Goal: Information Seeking & Learning: Learn about a topic

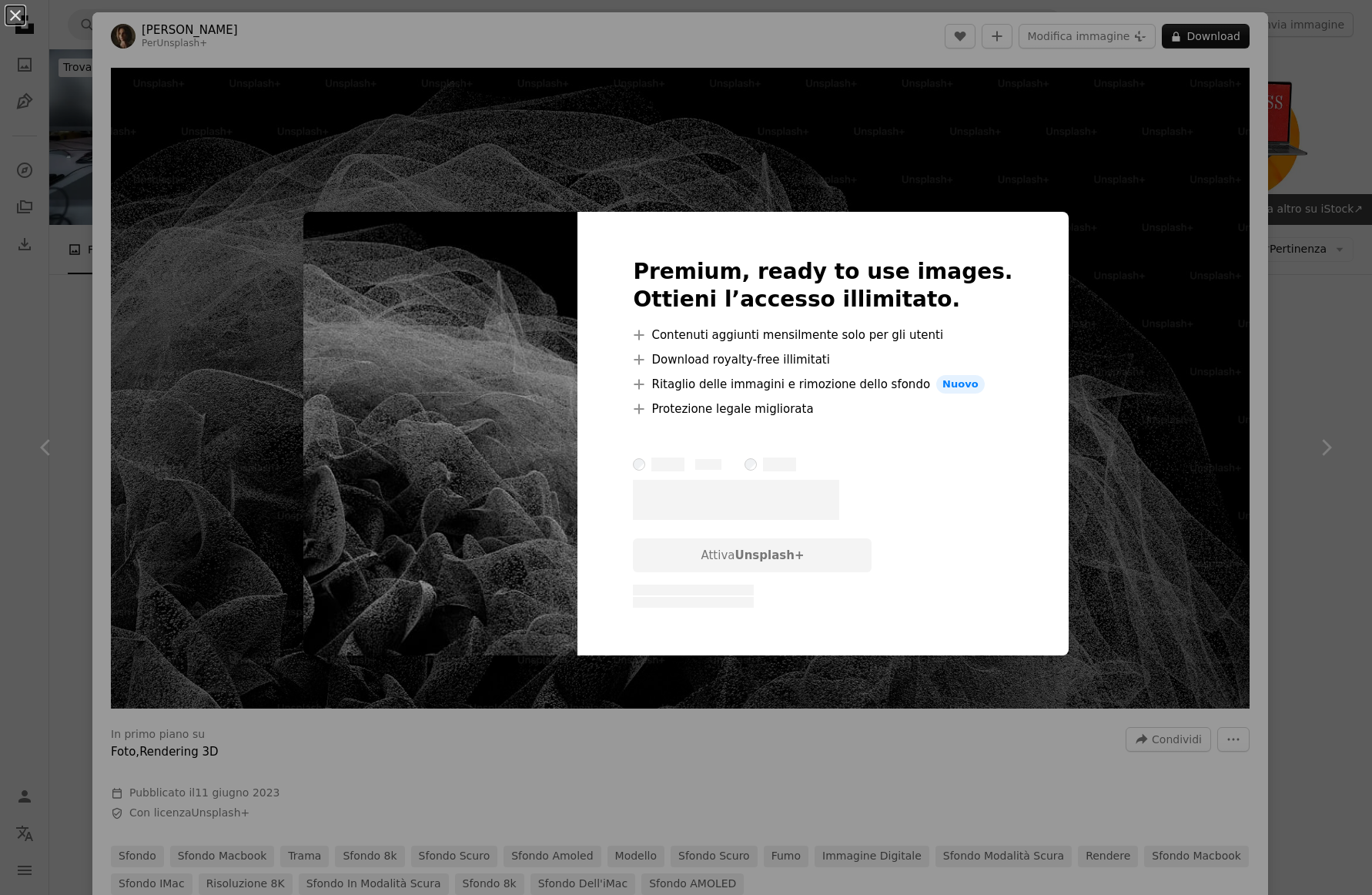
scroll to position [1663, 0]
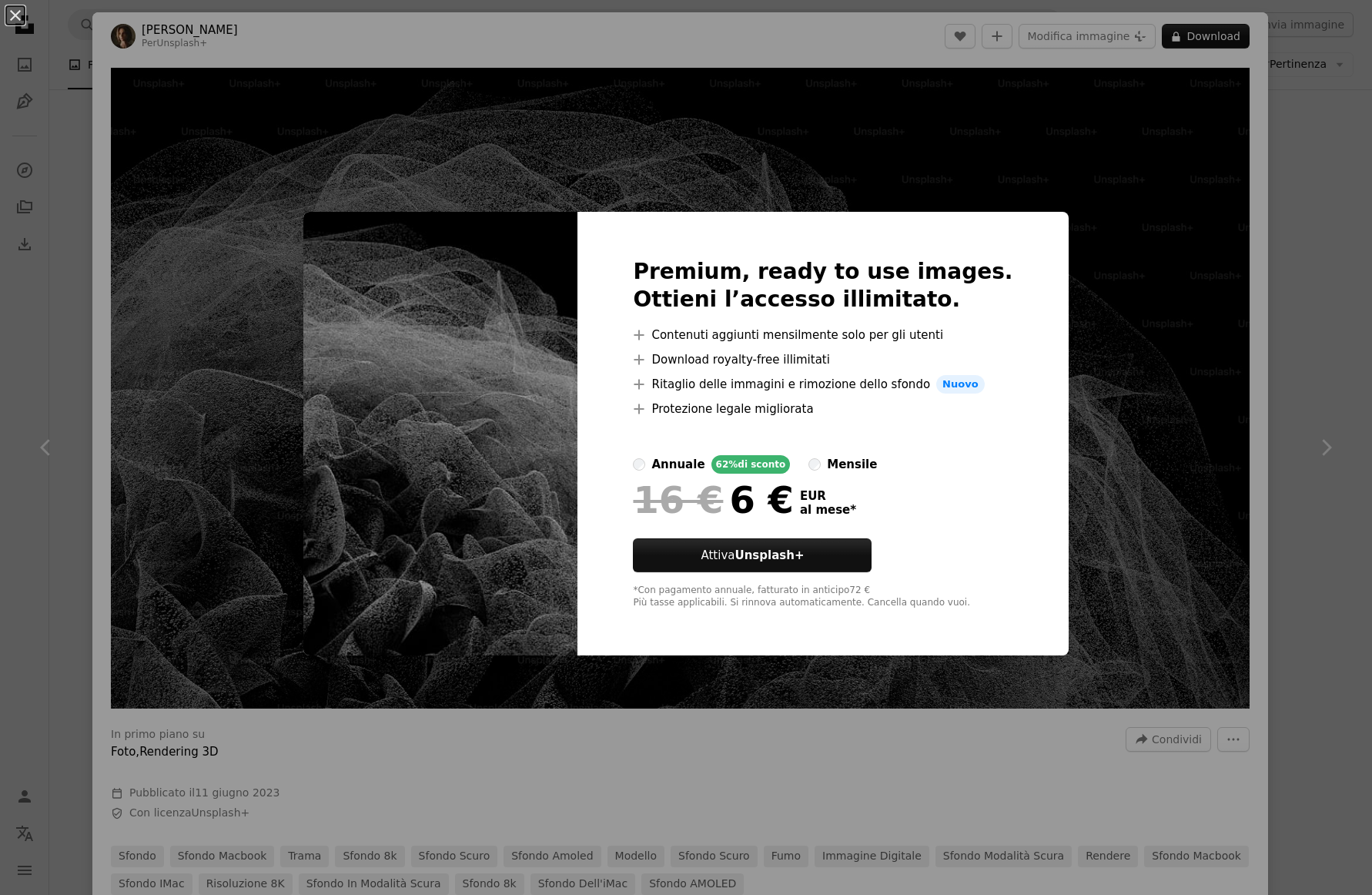
click at [1085, 315] on div "An X shape Premium, ready to use images. Ottieni l’accesso illimitato. A plus s…" at bounding box center [686, 447] width 1372 height 895
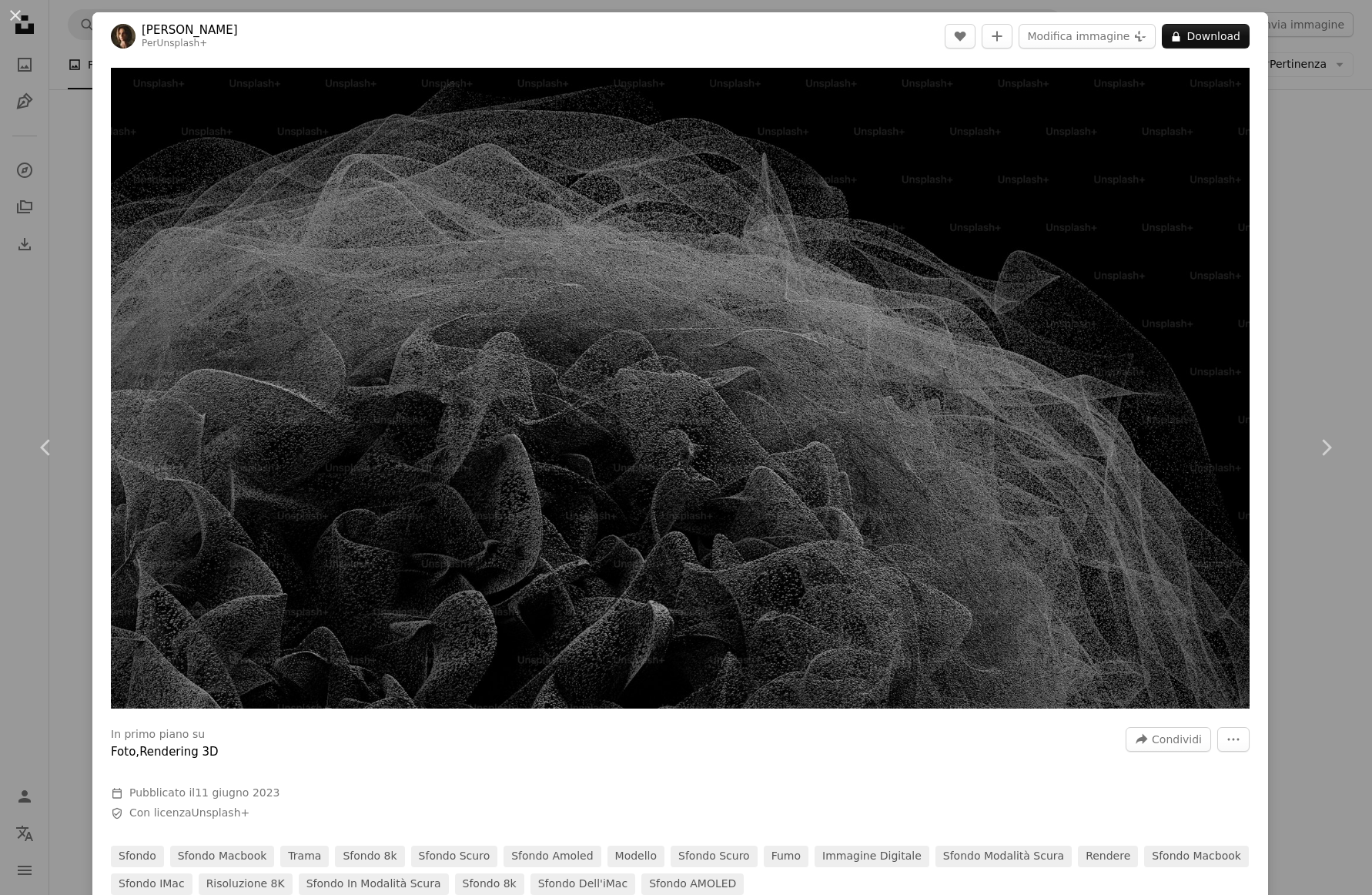
click at [1320, 187] on div "An X shape Chevron left Chevron right [PERSON_NAME] Per Unsplash+ A heart A plu…" at bounding box center [686, 447] width 1372 height 895
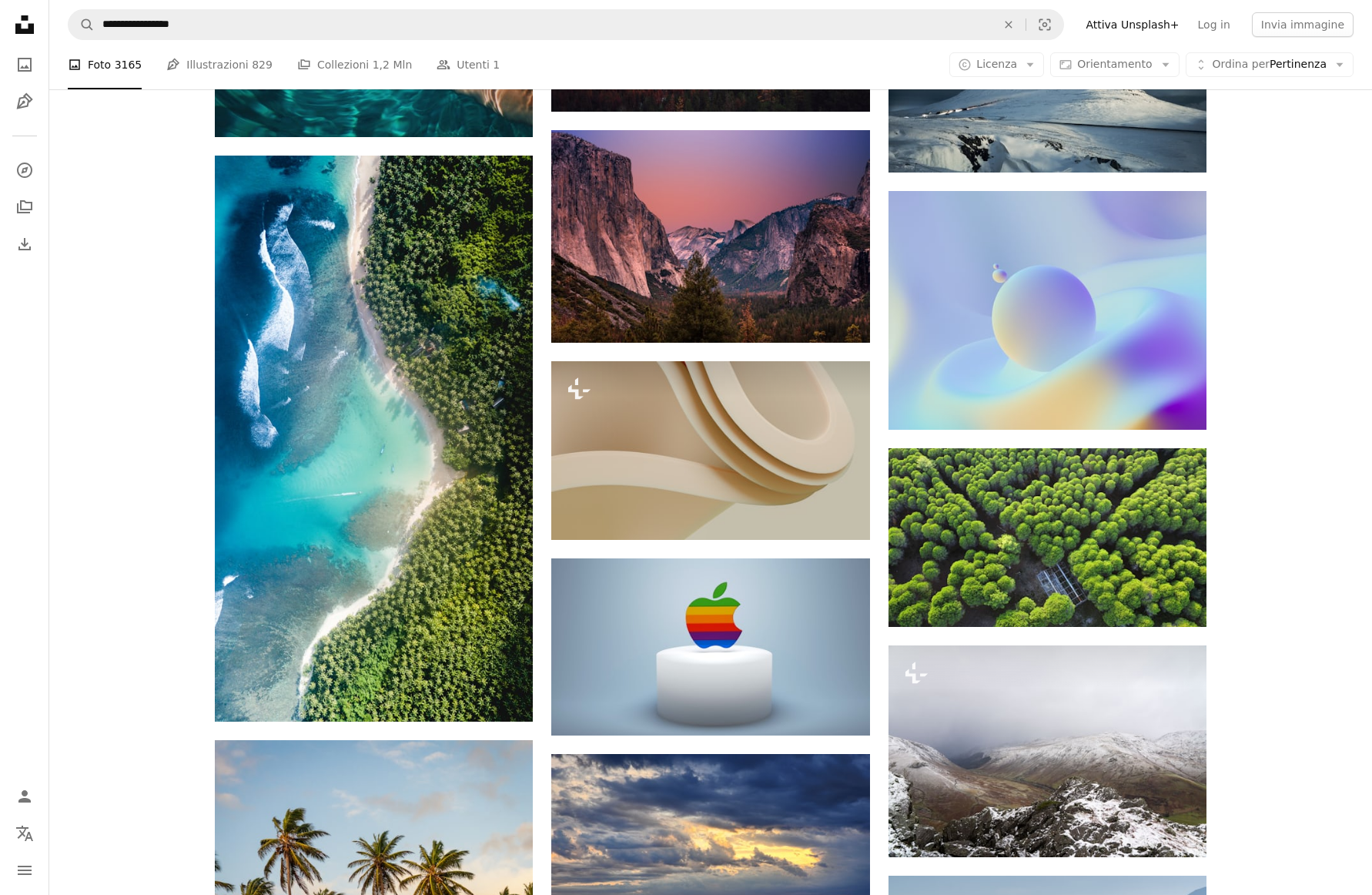
scroll to position [27773, 0]
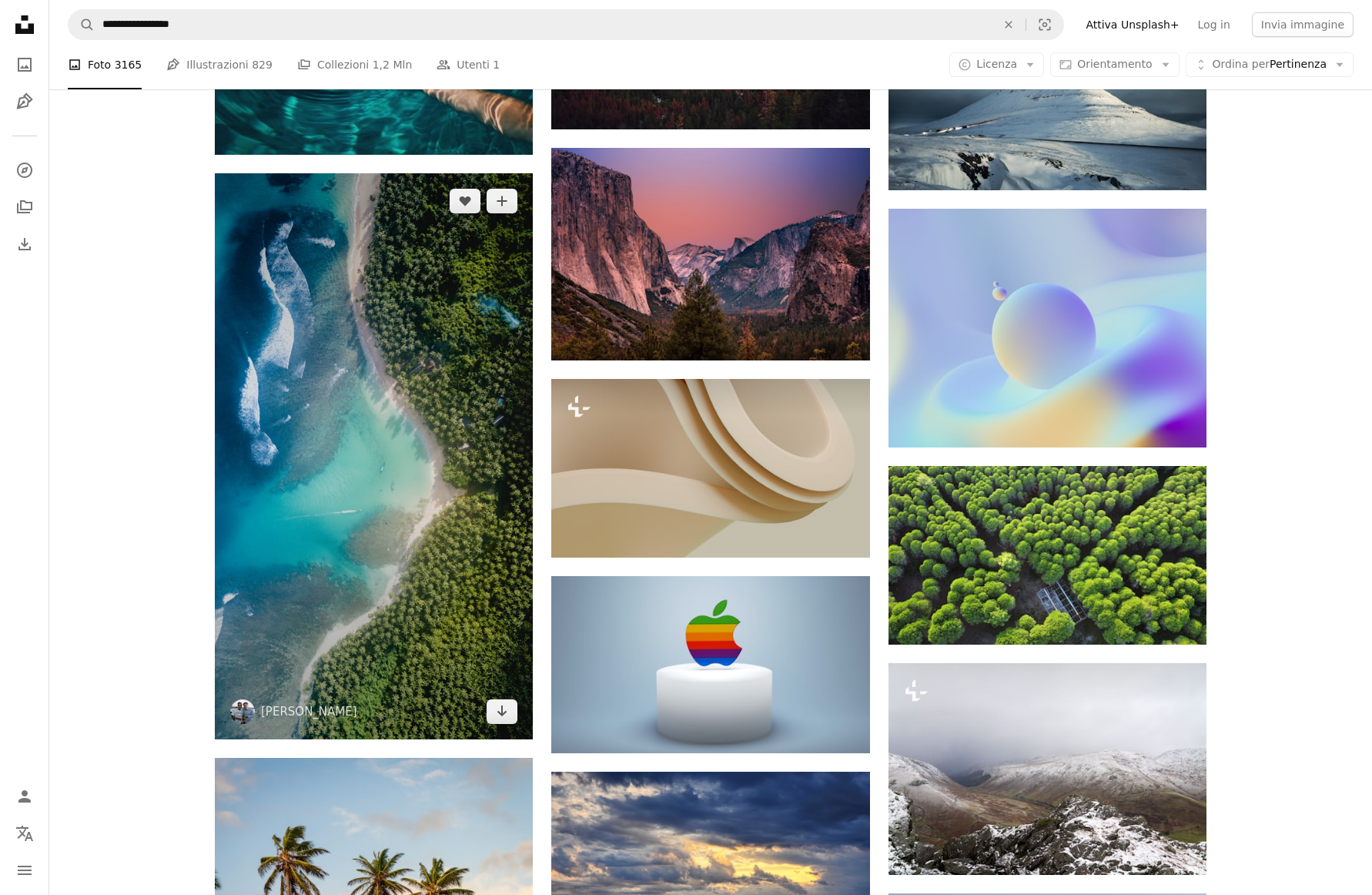
click at [442, 477] on img at bounding box center [374, 456] width 318 height 567
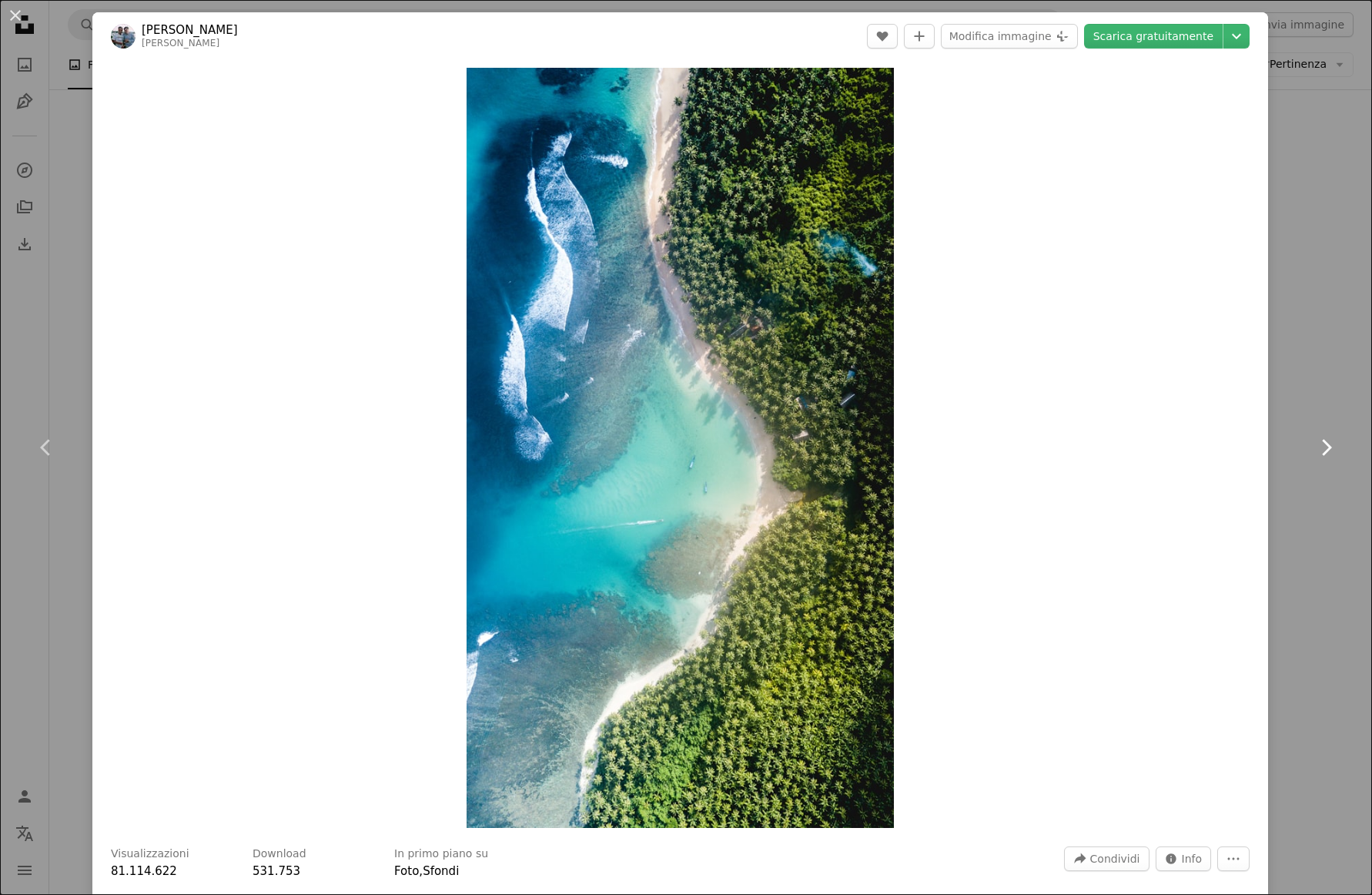
click at [1304, 440] on link "Chevron right" at bounding box center [1326, 447] width 93 height 148
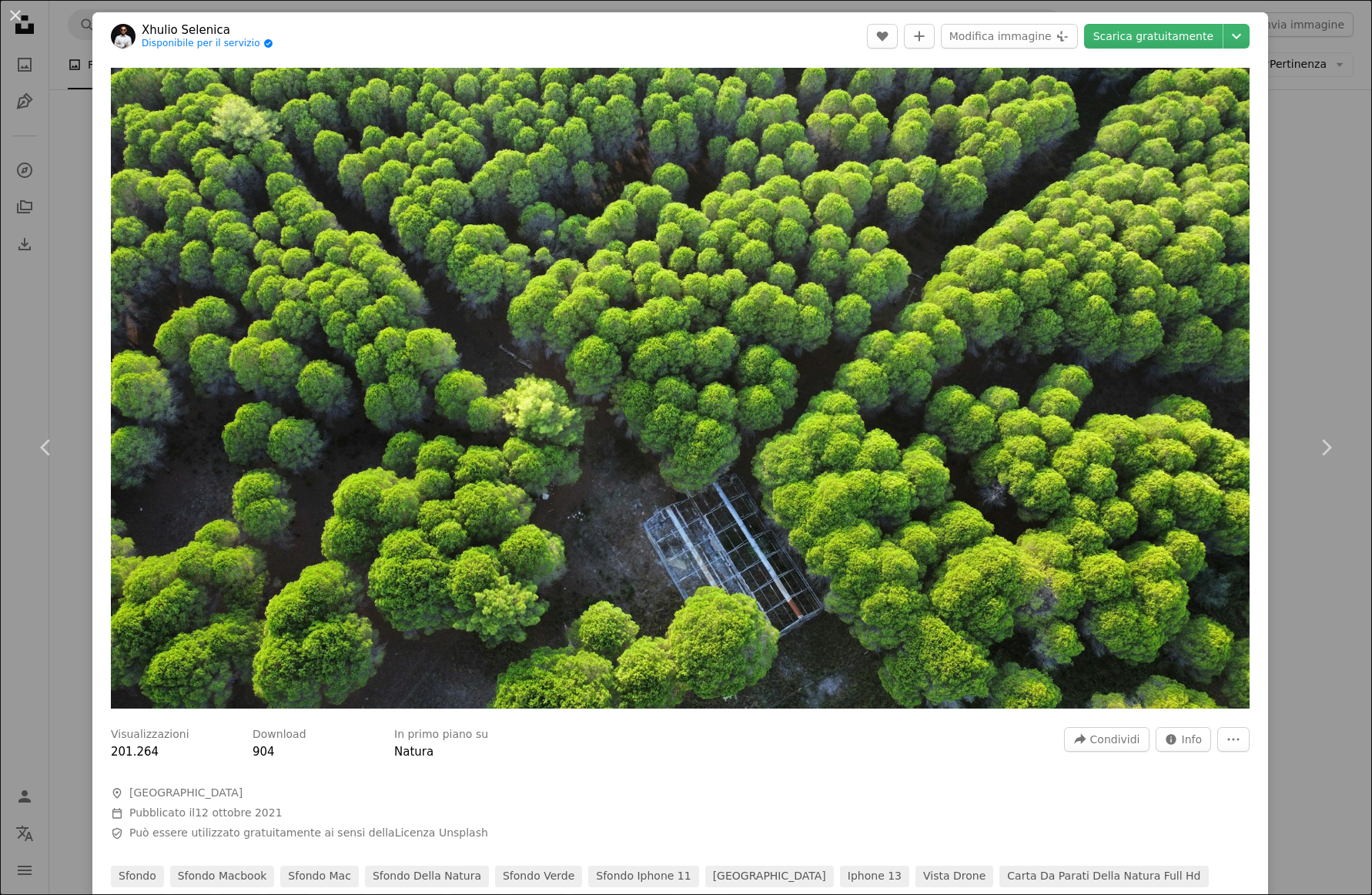
click at [1316, 560] on div "An X shape Chevron left Chevron right Xhulio Selenica Disponibile per il serviz…" at bounding box center [686, 447] width 1372 height 895
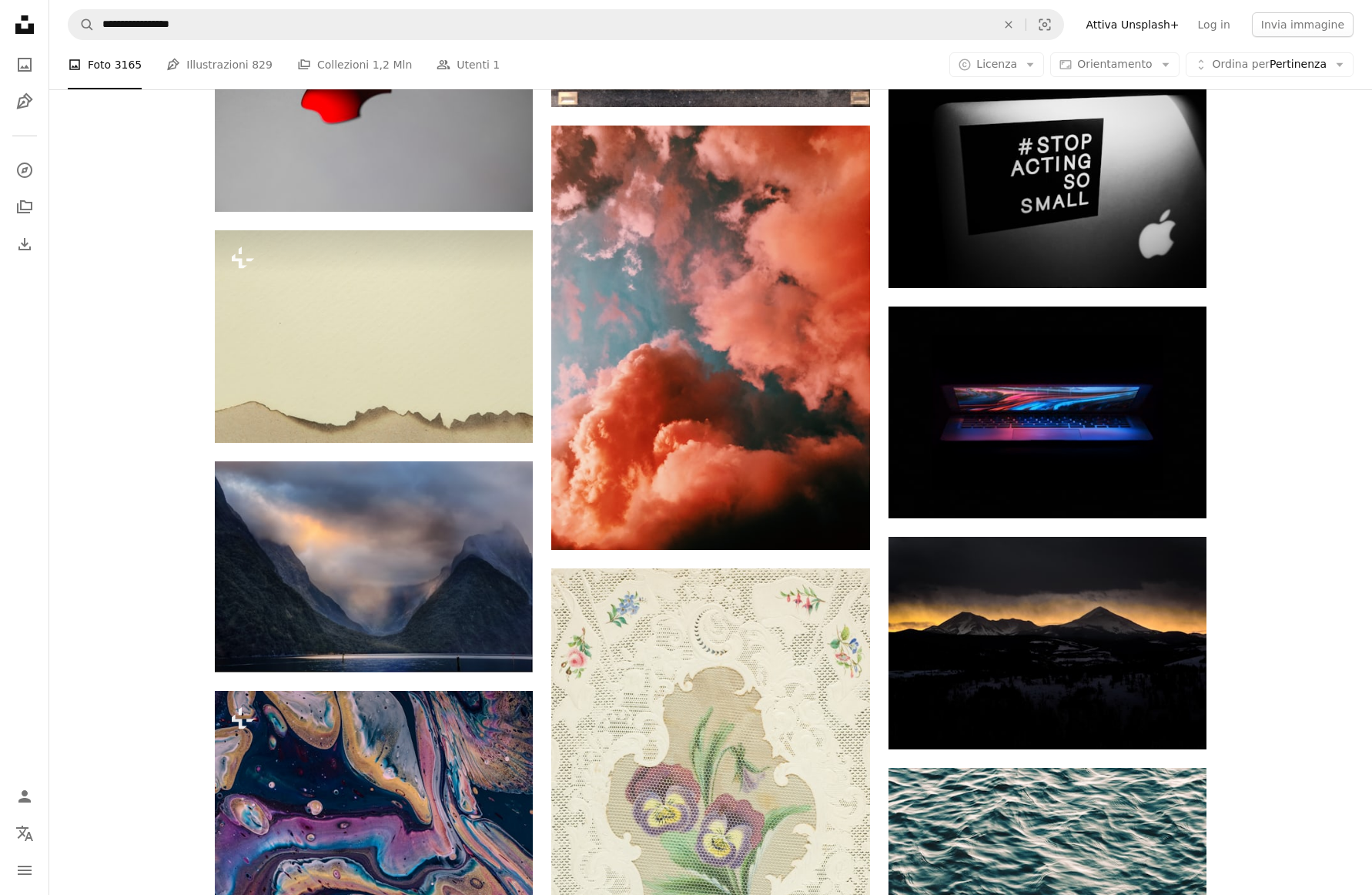
scroll to position [63799, 0]
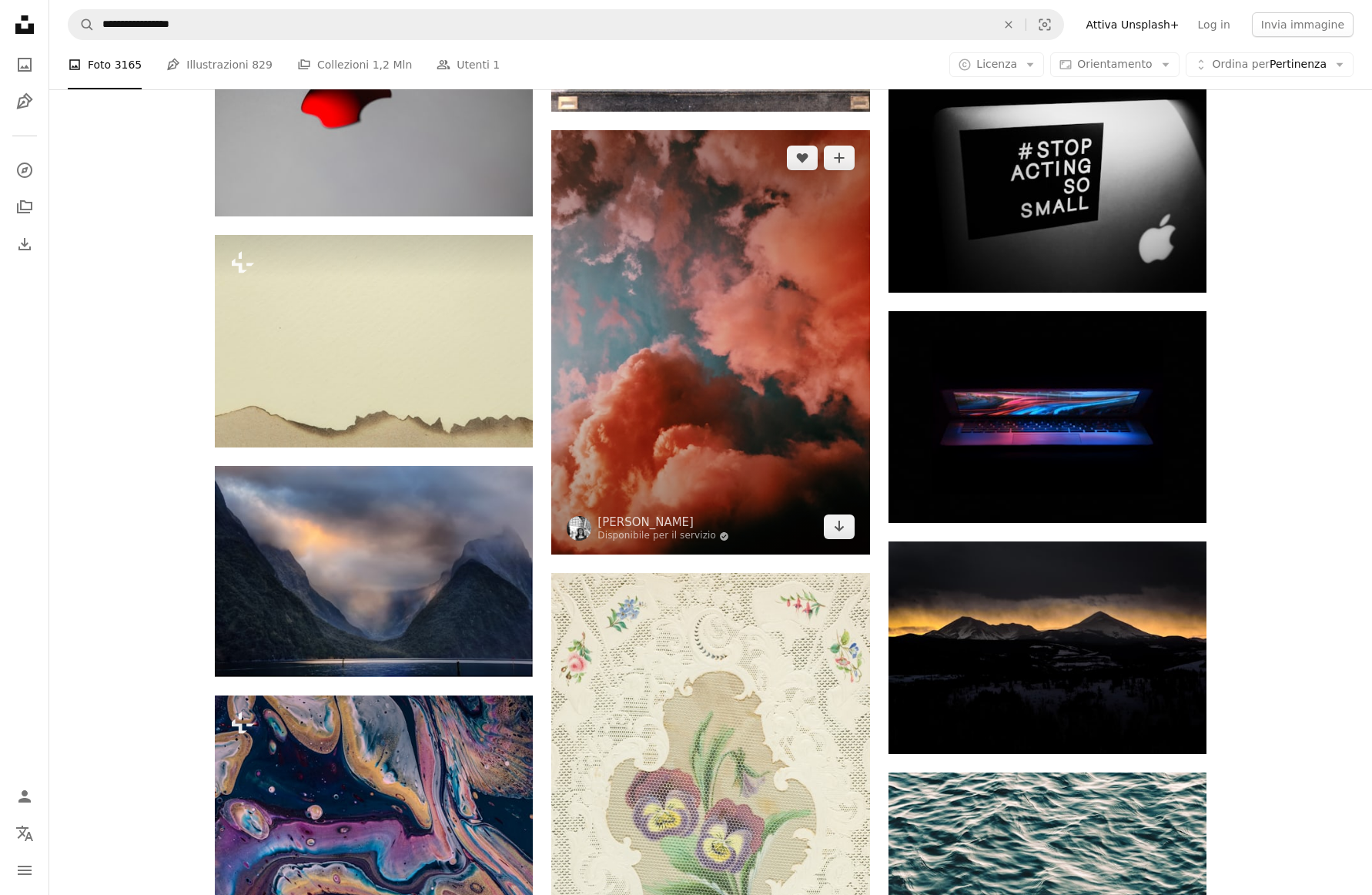
click at [667, 469] on img at bounding box center [710, 342] width 318 height 424
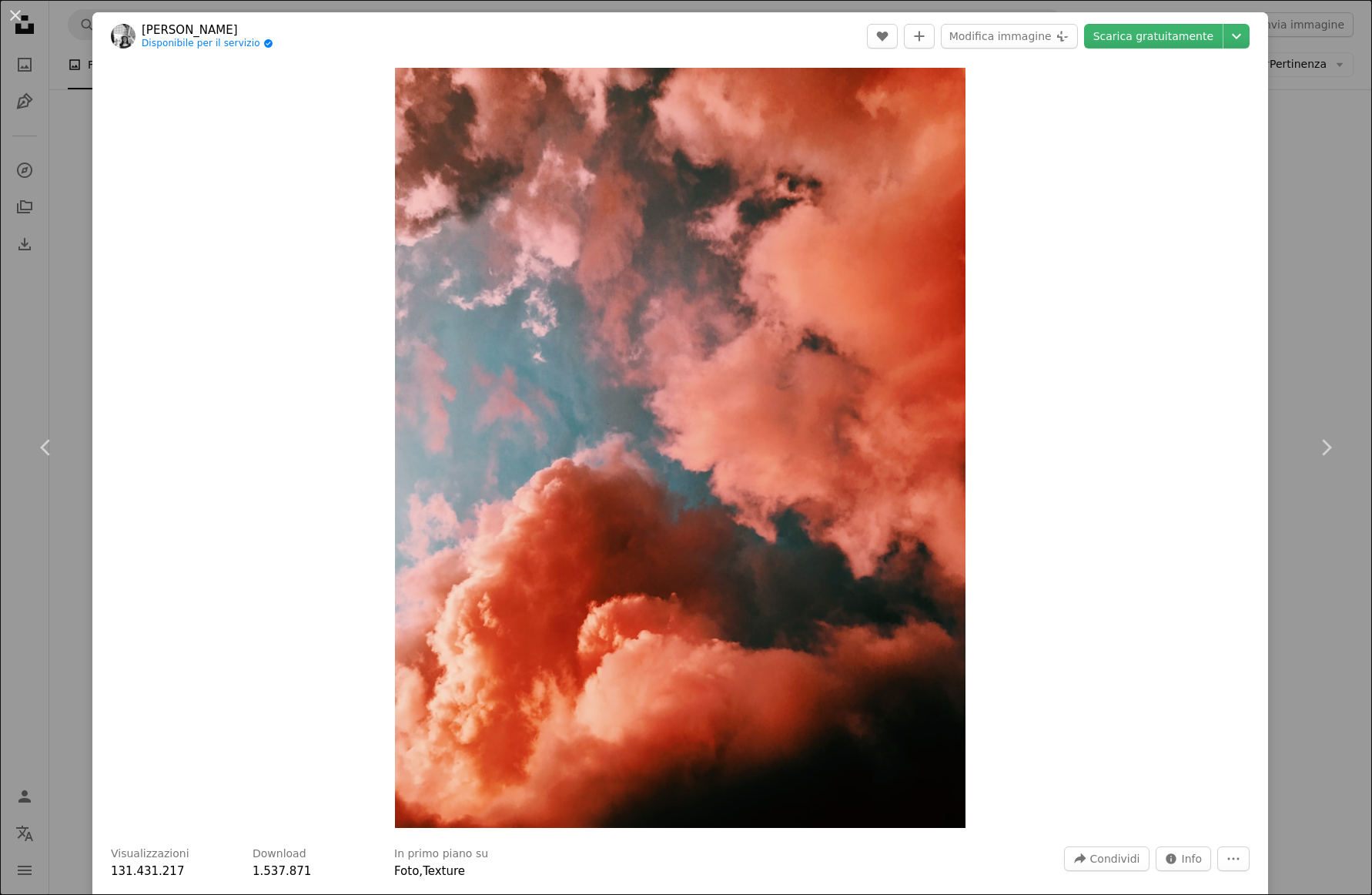
click at [1305, 98] on div "An X shape Chevron left Chevron right [PERSON_NAME] Disponibile per il servizio…" at bounding box center [686, 447] width 1372 height 895
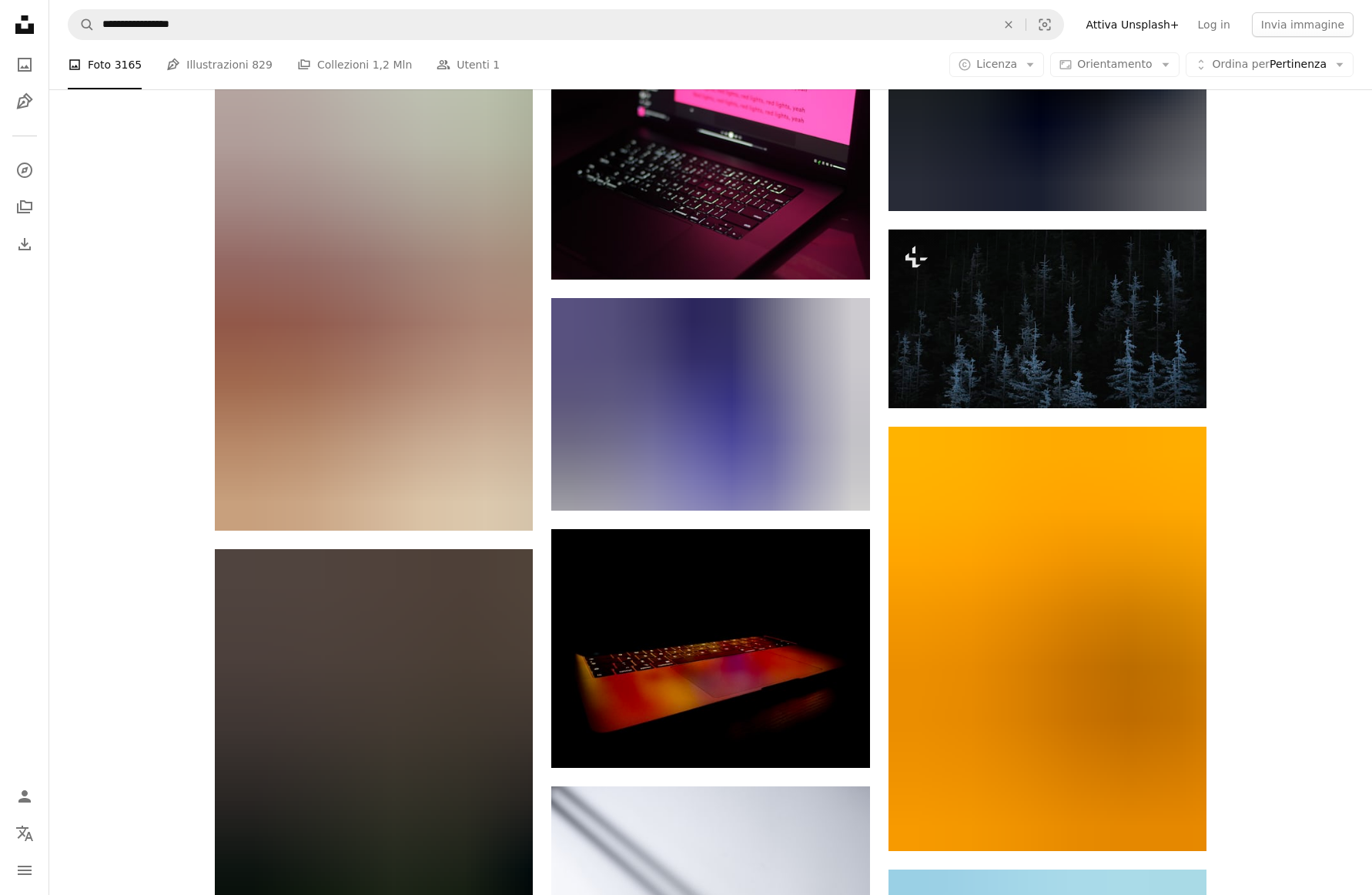
scroll to position [87479, 0]
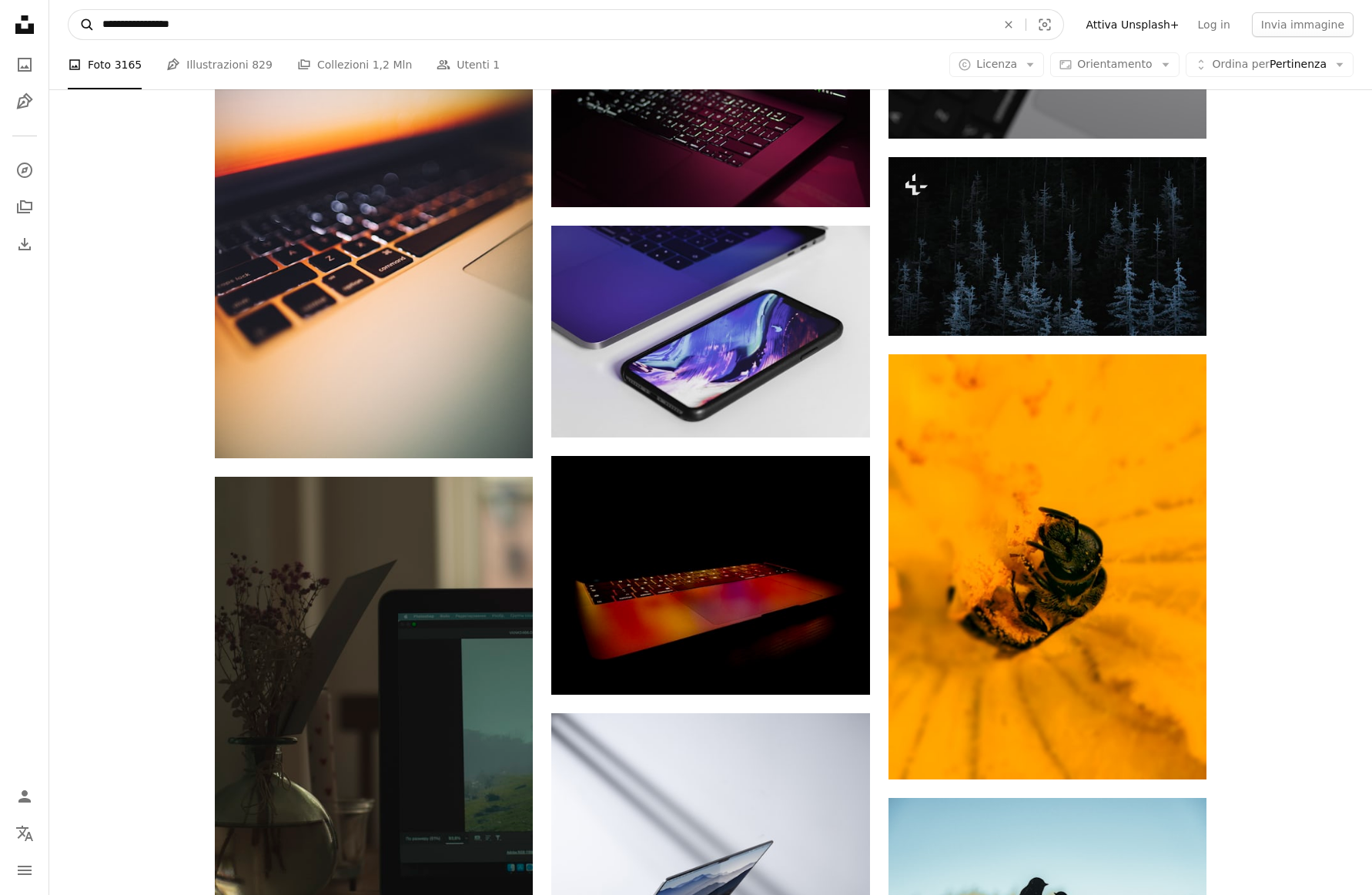
drag, startPoint x: 151, startPoint y: 29, endPoint x: 73, endPoint y: 25, distance: 78.1
click at [73, 25] on form "**********" at bounding box center [565, 24] width 996 height 31
type input "*********"
click button "A magnifying glass" at bounding box center [81, 24] width 26 height 30
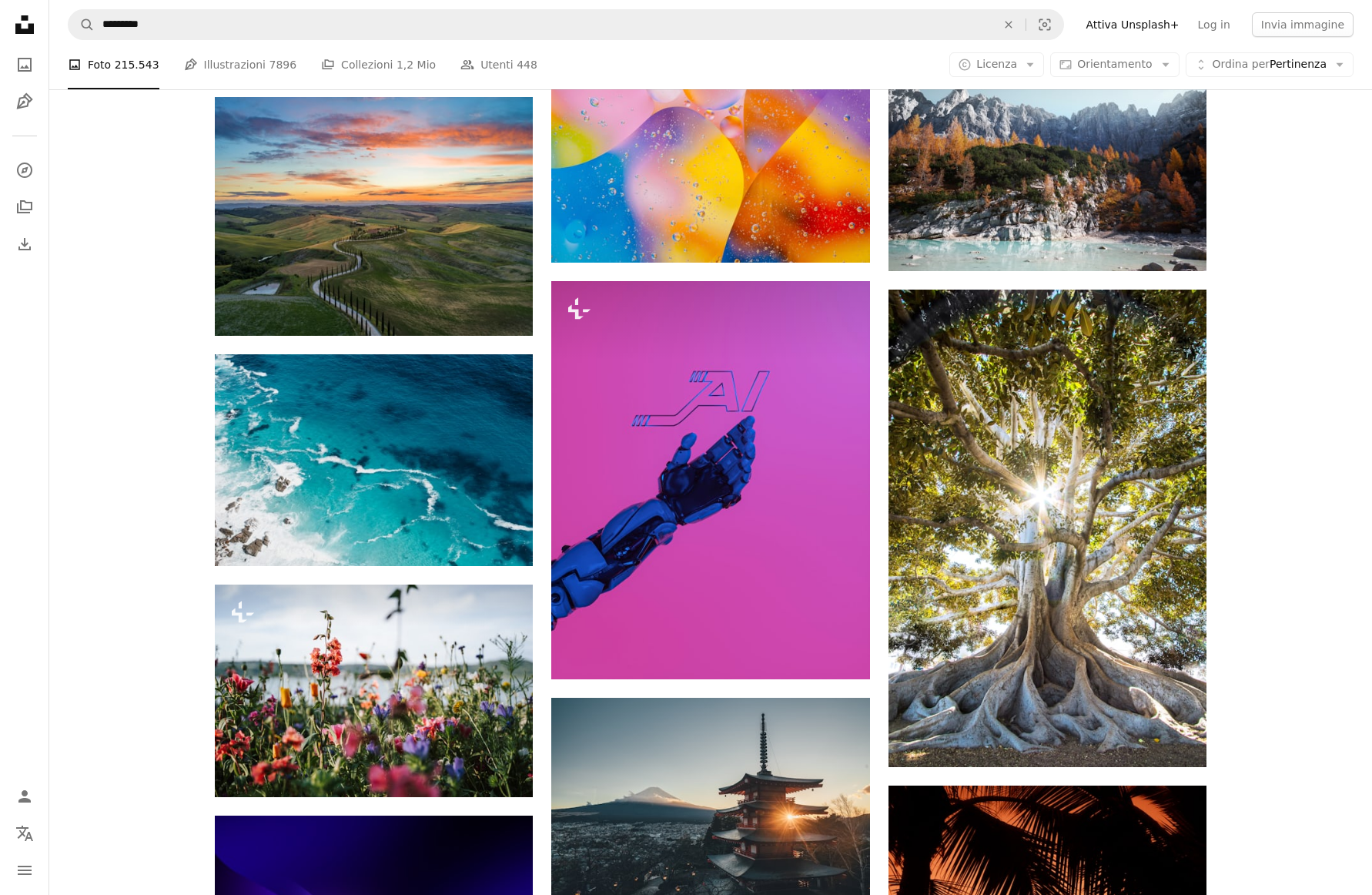
scroll to position [20030, 0]
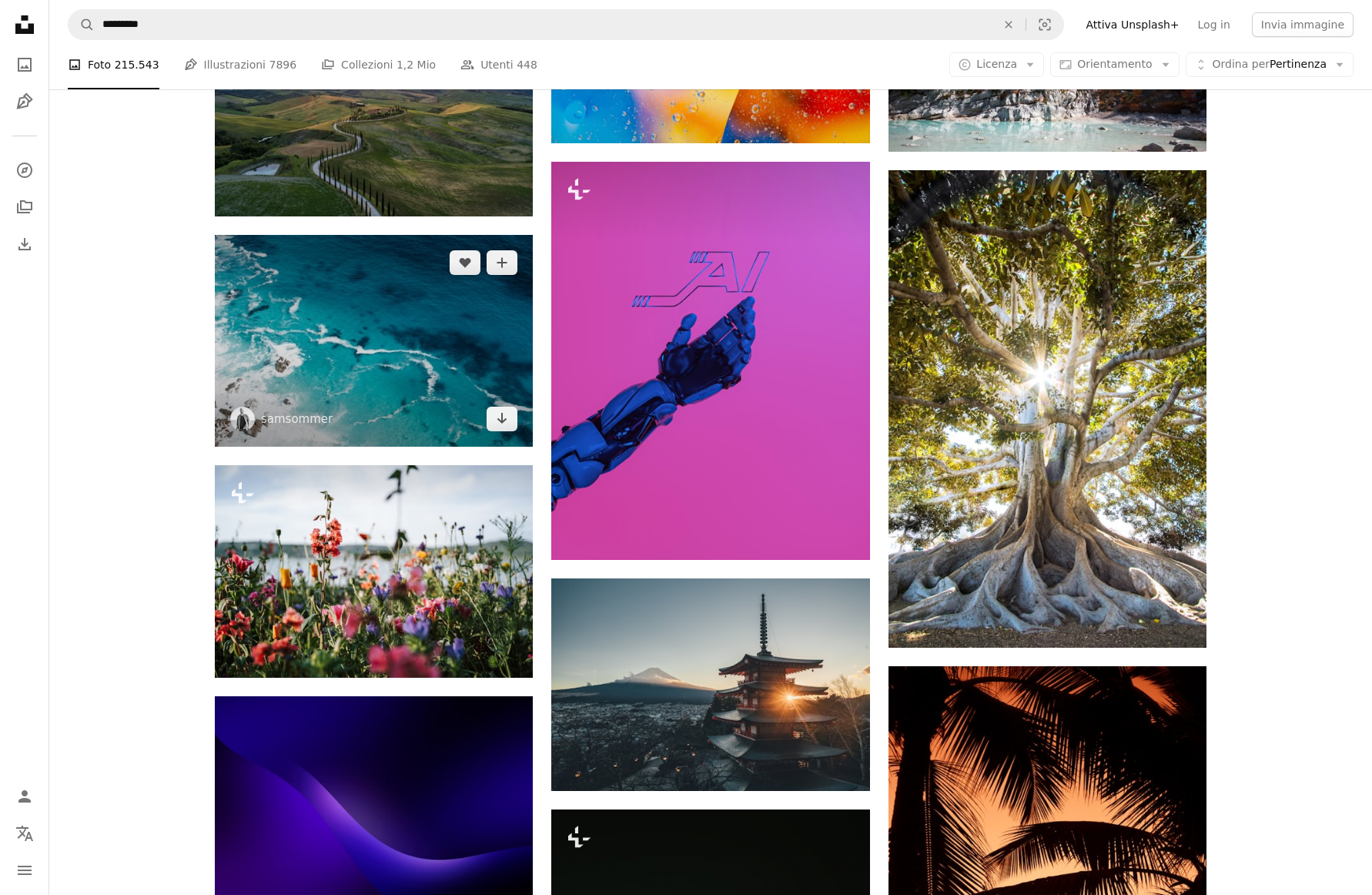
click at [256, 385] on img at bounding box center [374, 340] width 318 height 212
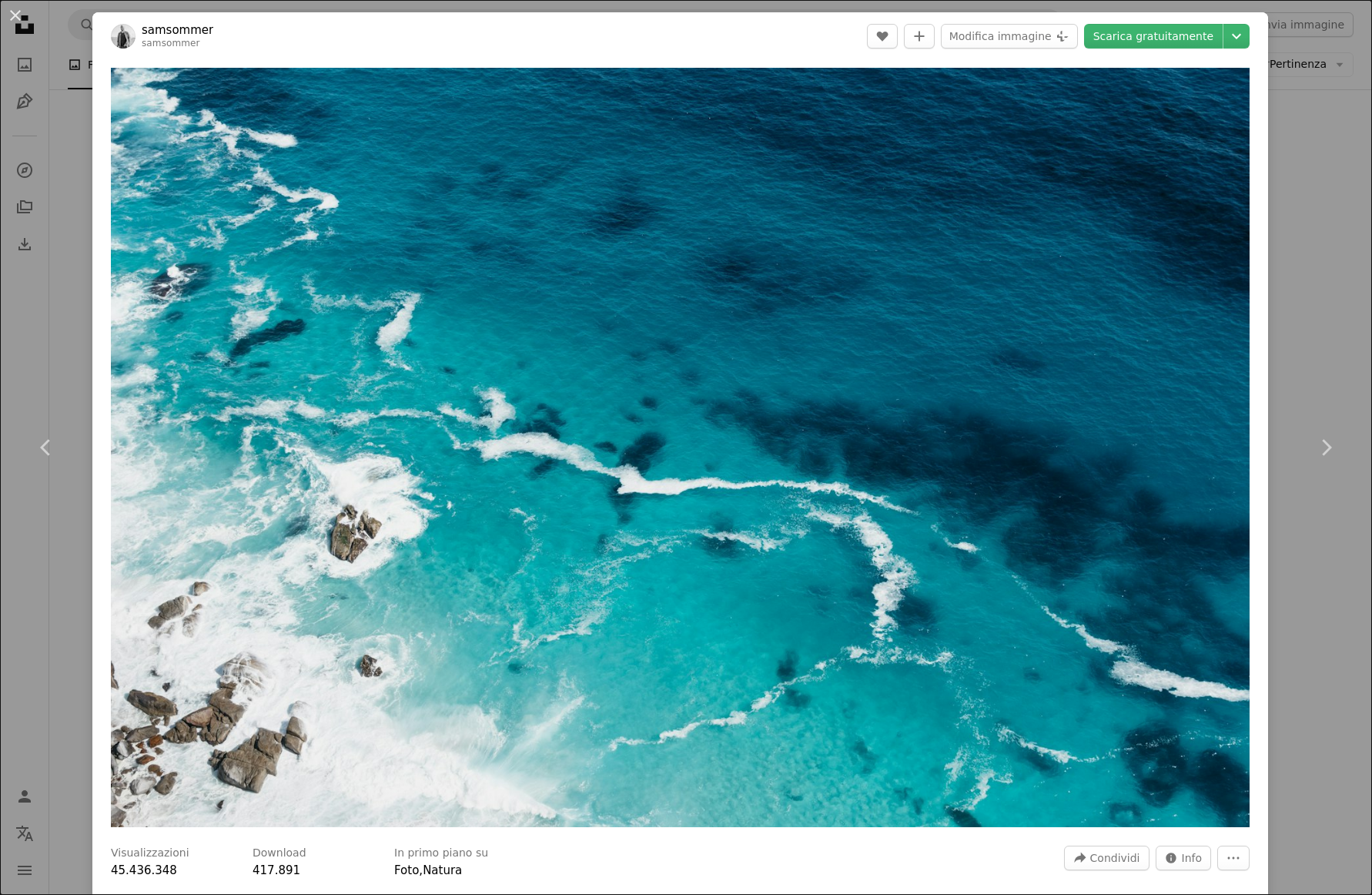
click at [1322, 88] on div "An X shape Chevron left Chevron right samsommer samsommer A heart A plus sign M…" at bounding box center [686, 447] width 1372 height 895
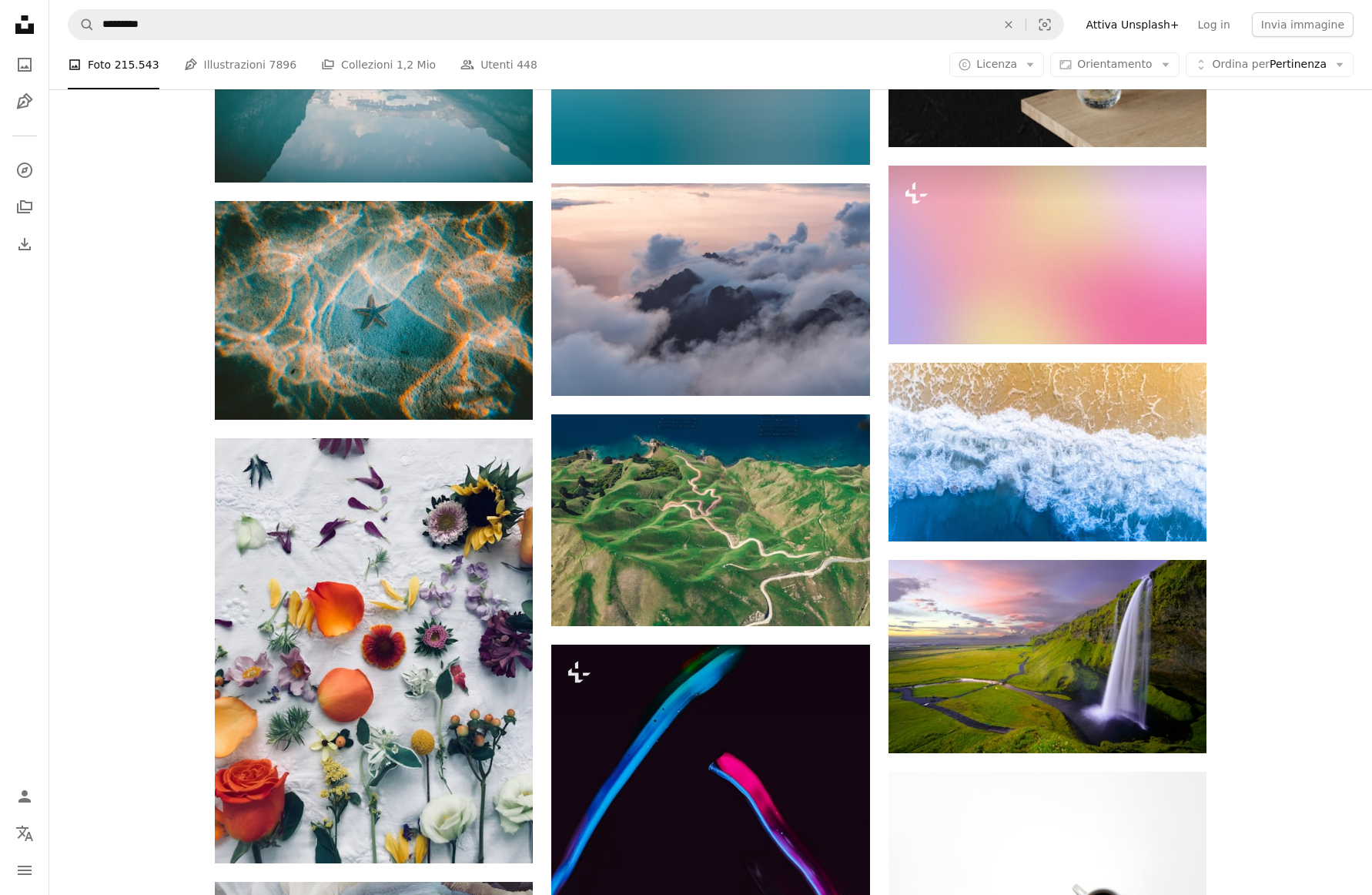
scroll to position [49570, 0]
